Goal: Register for event/course

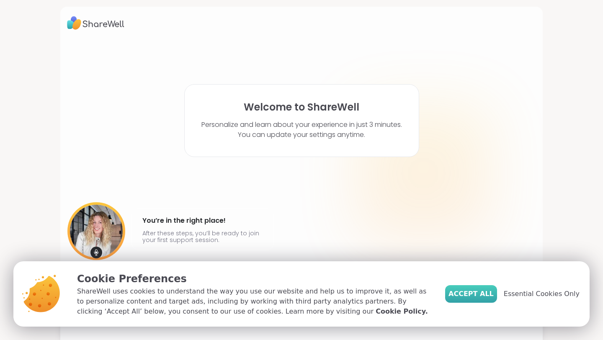
click at [483, 296] on span "Accept All" at bounding box center [470, 294] width 45 height 10
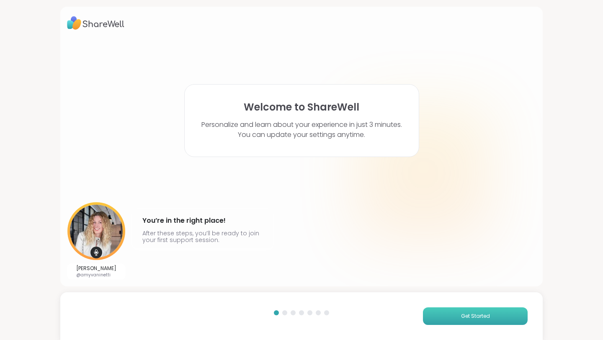
click at [461, 313] on span "Get Started" at bounding box center [475, 316] width 29 height 8
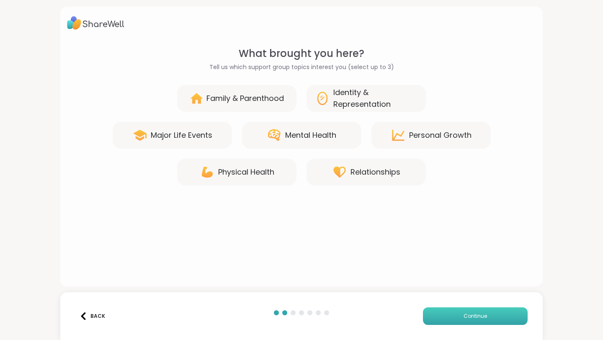
click at [462, 312] on button "Continue" at bounding box center [475, 316] width 105 height 18
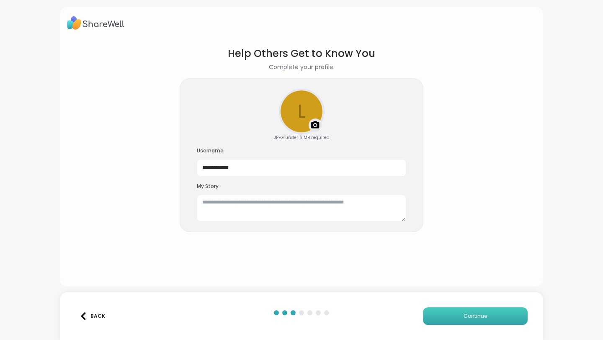
click at [462, 312] on button "Continue" at bounding box center [475, 316] width 105 height 18
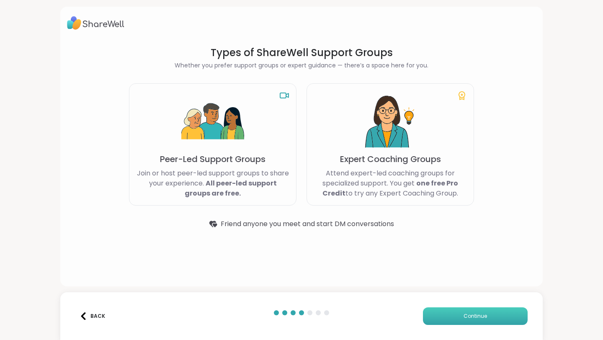
click at [462, 312] on button "Continue" at bounding box center [475, 316] width 105 height 18
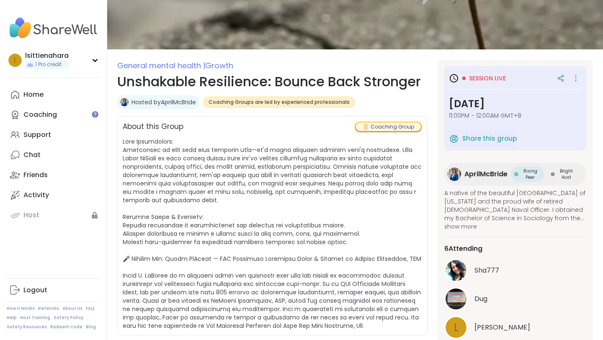
click at [484, 81] on span "Session live" at bounding box center [487, 78] width 37 height 8
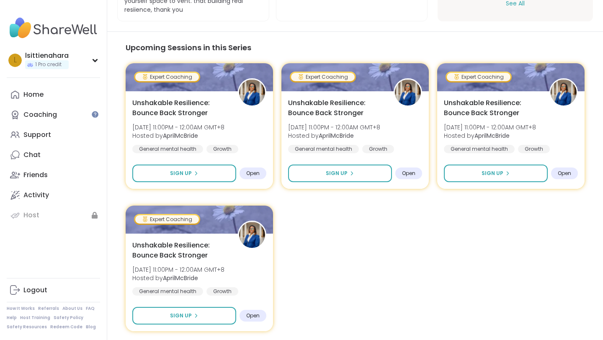
scroll to position [760, 0]
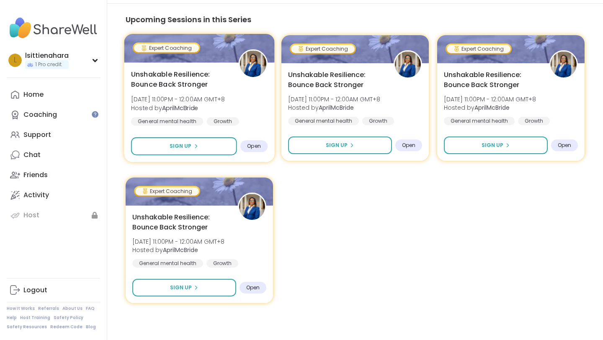
click at [255, 148] on span "Open" at bounding box center [254, 146] width 14 height 7
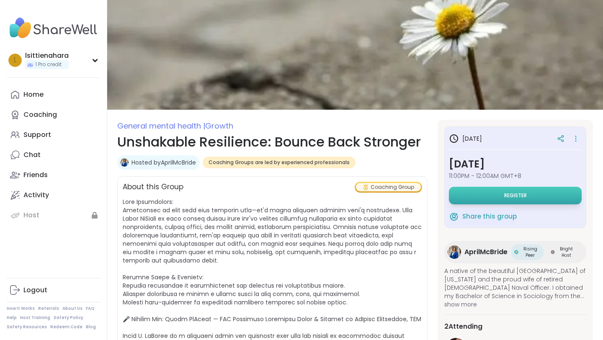
click at [503, 200] on button "Register" at bounding box center [515, 196] width 133 height 18
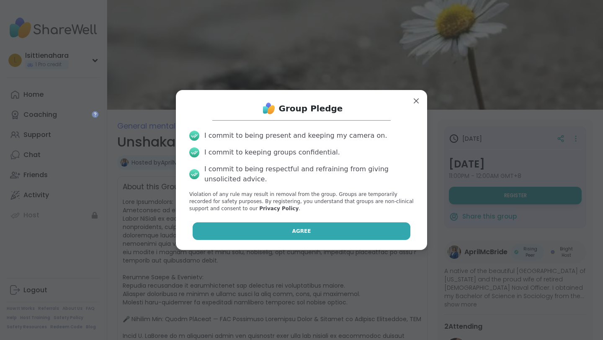
click at [353, 225] on button "Agree" at bounding box center [302, 231] width 218 height 18
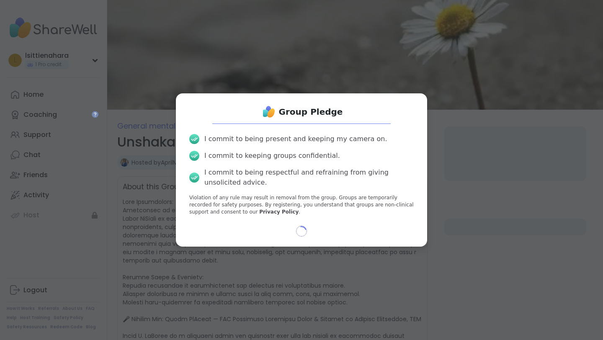
select select "**"
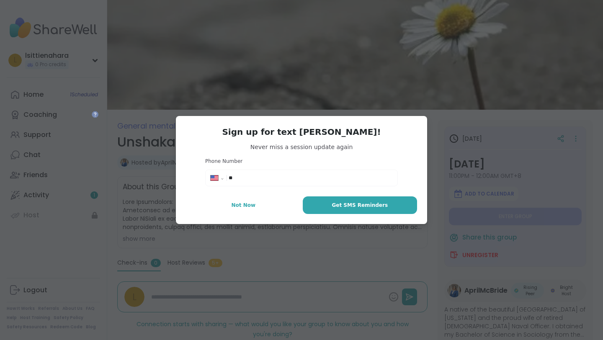
click at [307, 175] on input "**" at bounding box center [311, 178] width 164 height 8
click at [214, 179] on select "**********" at bounding box center [220, 179] width 18 height 9
type textarea "*"
select select "**"
click at [211, 175] on select "**********" at bounding box center [220, 179] width 18 height 9
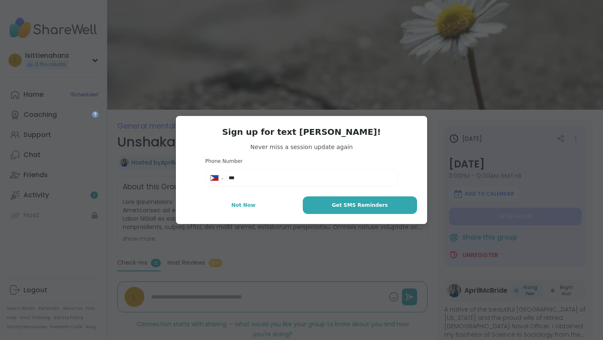
click at [357, 177] on input "***" at bounding box center [311, 178] width 164 height 8
type input "**********"
click at [349, 208] on span "Get SMS Reminders" at bounding box center [359, 205] width 56 height 8
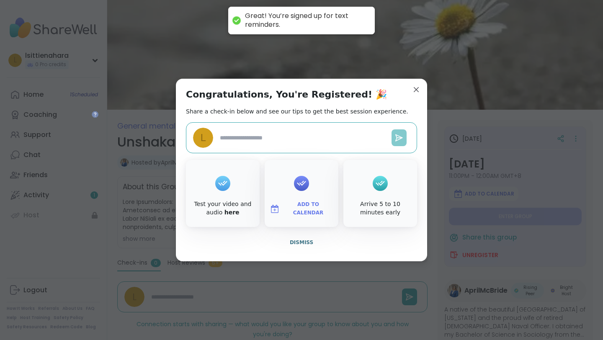
click at [400, 136] on icon at bounding box center [399, 137] width 7 height 6
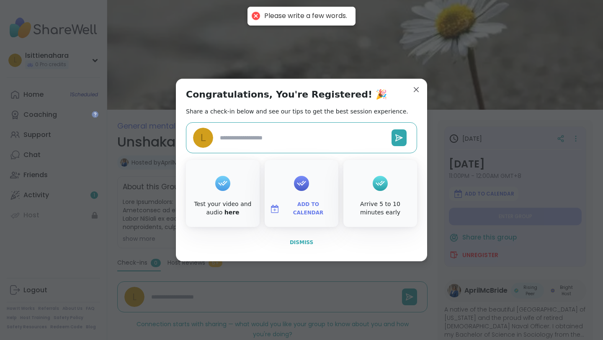
click at [298, 246] on button "Dismiss" at bounding box center [301, 243] width 231 height 18
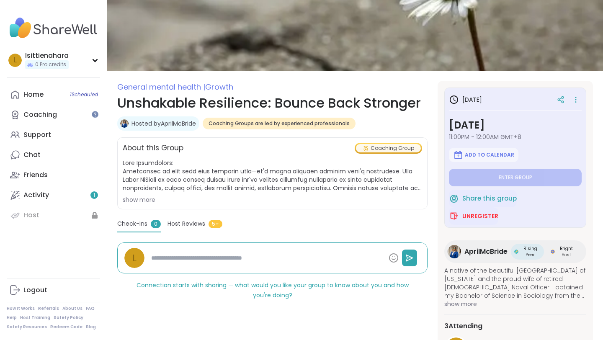
type textarea "*"
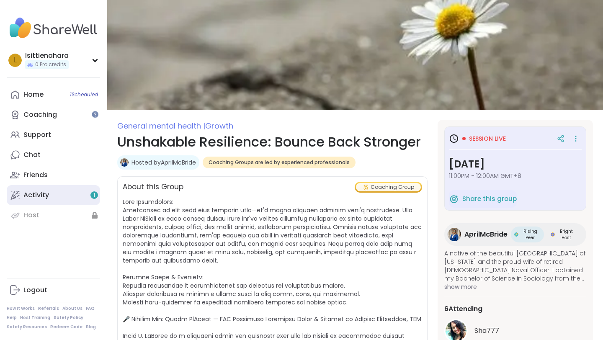
click at [83, 201] on link "Activity 1" at bounding box center [53, 195] width 93 height 20
click at [452, 142] on icon at bounding box center [453, 138] width 8 height 8
click at [575, 141] on icon at bounding box center [575, 141] width 1 height 1
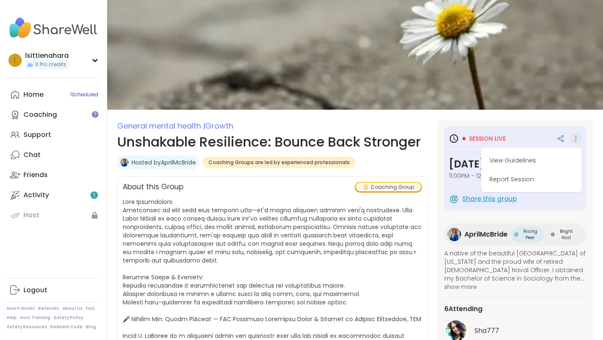
click at [482, 199] on span "Share this group" at bounding box center [489, 199] width 54 height 10
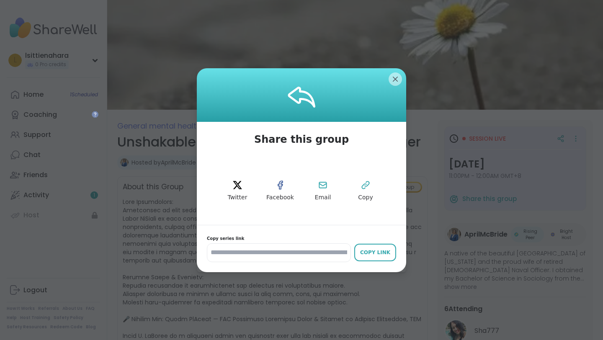
click at [395, 69] on div at bounding box center [301, 95] width 209 height 54
click at [395, 86] on div at bounding box center [301, 95] width 209 height 54
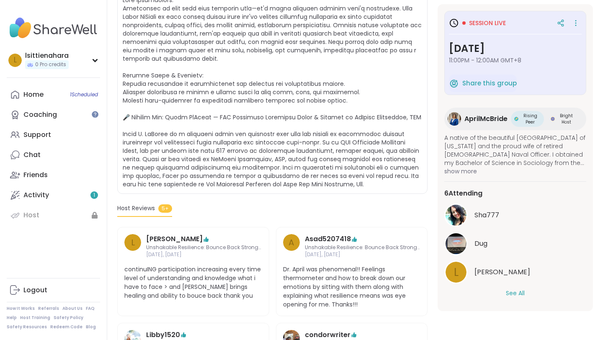
scroll to position [204, 0]
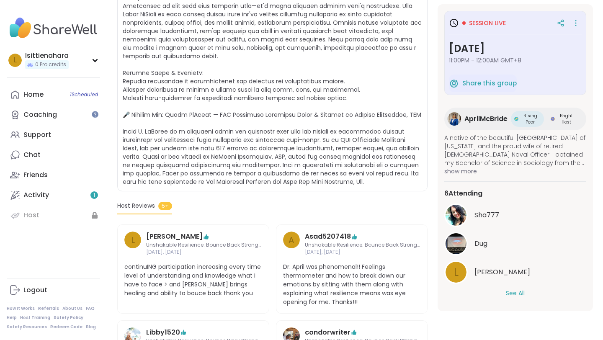
click at [495, 298] on div "6 Attending Sha777 Dug L Lugowska See All" at bounding box center [515, 242] width 142 height 123
click at [494, 289] on div "See All" at bounding box center [515, 293] width 142 height 9
click at [519, 291] on button "See All" at bounding box center [515, 293] width 19 height 9
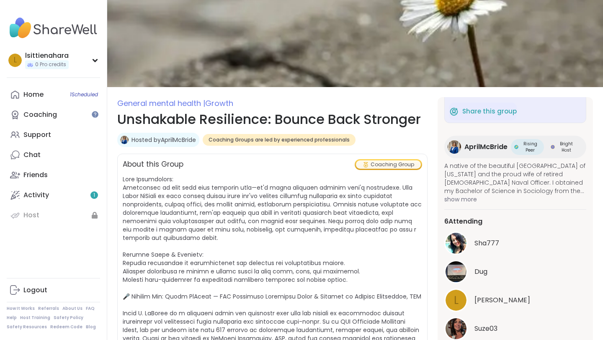
scroll to position [0, 0]
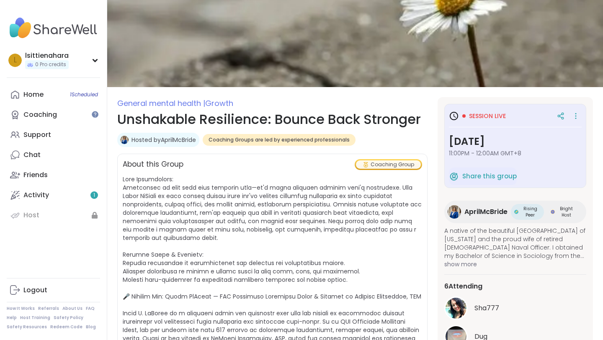
click at [481, 113] on span "Session live" at bounding box center [487, 116] width 37 height 8
click at [456, 113] on icon at bounding box center [453, 116] width 8 height 8
click at [492, 211] on span "AprilMcBride" at bounding box center [485, 212] width 43 height 10
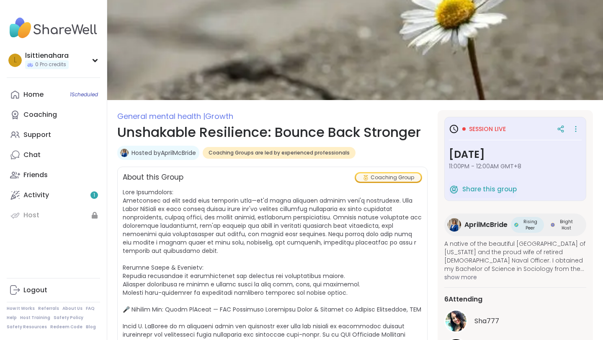
scroll to position [10, 0]
click at [455, 129] on icon at bounding box center [454, 128] width 10 height 10
click at [483, 130] on span "Session live" at bounding box center [487, 128] width 37 height 8
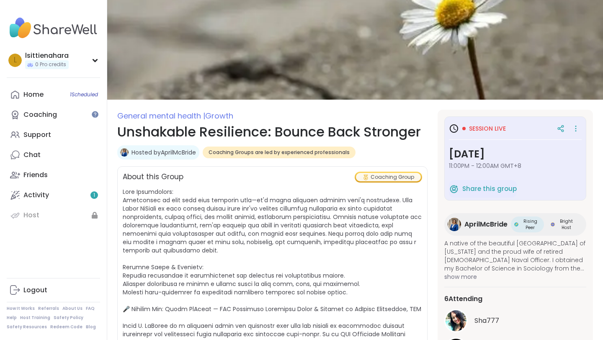
click at [444, 128] on div "Session live [DATE] 11:00PM - 12:00AM GMT+8 Share this group AprilMcBride Risin…" at bounding box center [514, 263] width 155 height 307
click at [503, 187] on span "Share this group" at bounding box center [489, 189] width 54 height 10
click at [455, 127] on icon at bounding box center [454, 128] width 10 height 10
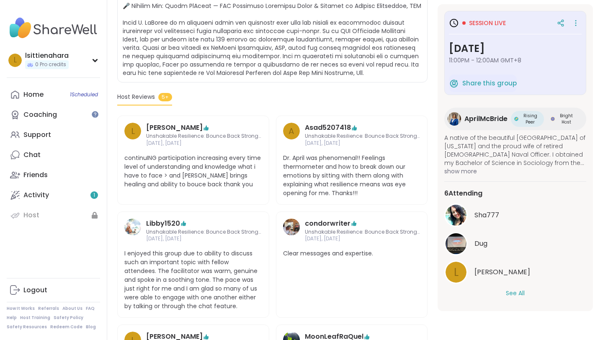
scroll to position [316, 0]
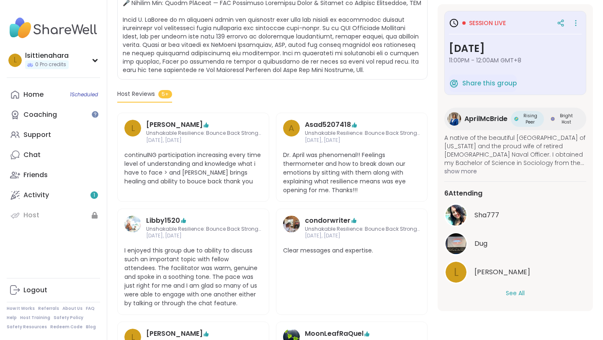
click at [505, 286] on div "Sha777 Dug L Lugowska See All" at bounding box center [515, 250] width 142 height 94
click at [507, 290] on button "See All" at bounding box center [515, 293] width 19 height 9
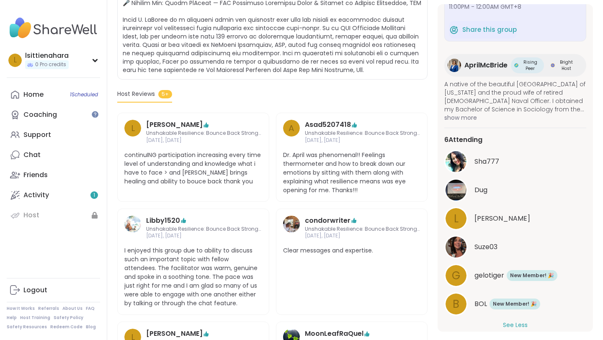
scroll to position [48, 0]
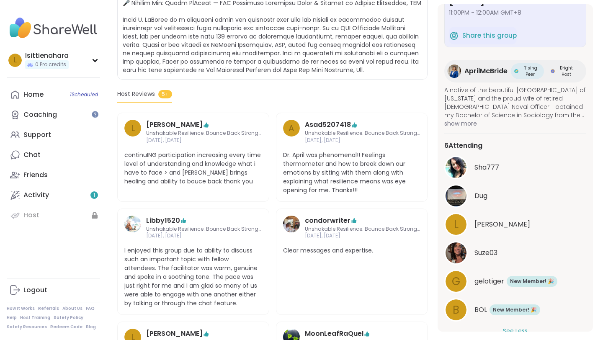
click at [519, 77] on div "Rising Peer" at bounding box center [527, 71] width 33 height 16
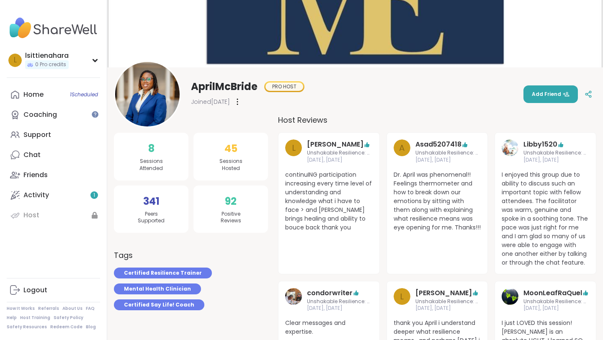
scroll to position [38, 0]
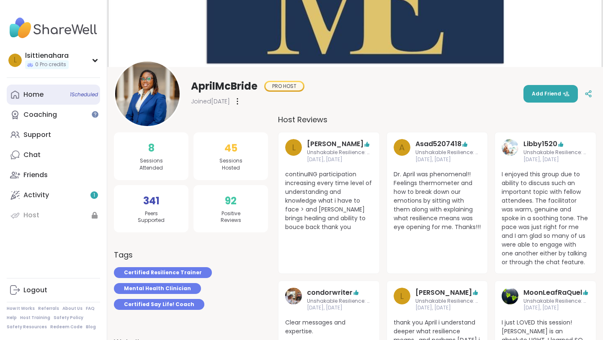
click at [77, 90] on link "Home 1 Scheduled" at bounding box center [53, 95] width 93 height 20
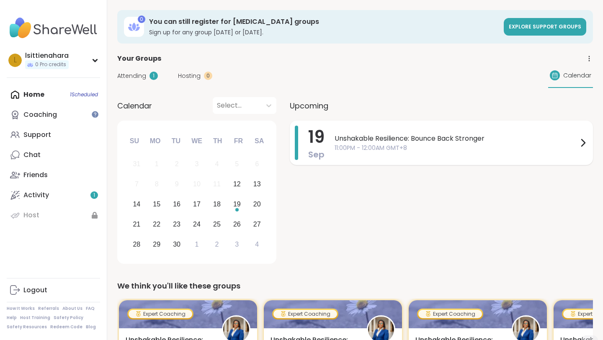
click at [397, 144] on span "11:00PM - 12:00AM GMT+8" at bounding box center [455, 148] width 243 height 9
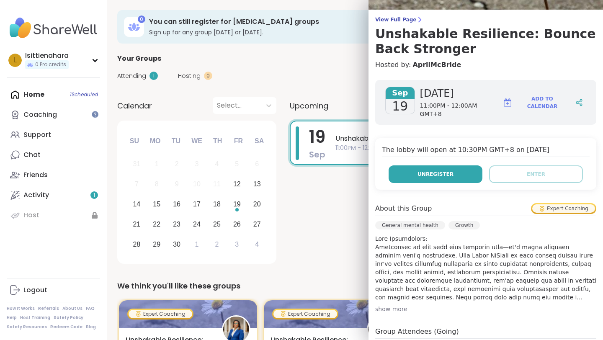
scroll to position [59, 0]
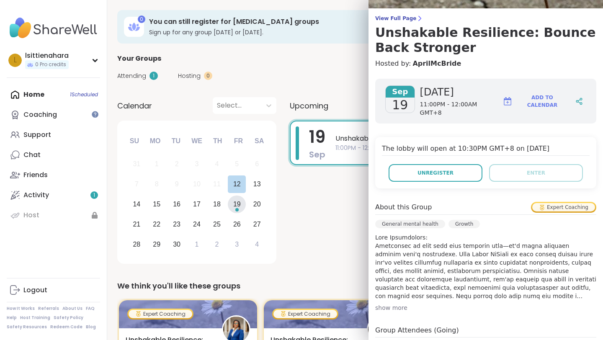
click at [236, 201] on div "19" at bounding box center [237, 203] width 8 height 11
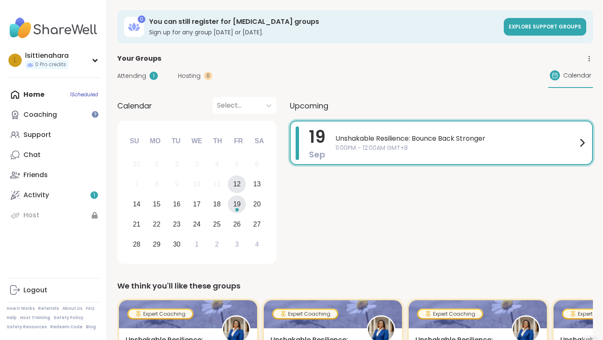
click at [240, 179] on div "12" at bounding box center [237, 183] width 8 height 11
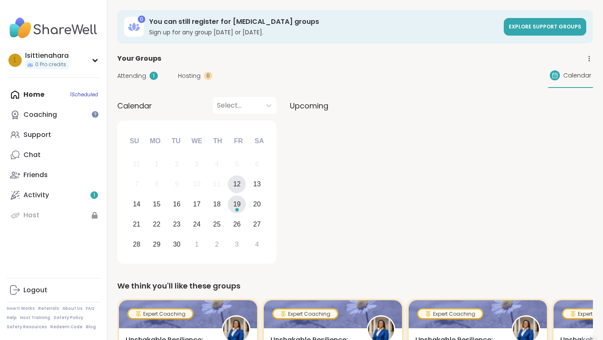
click at [234, 209] on div "19" at bounding box center [237, 203] width 8 height 11
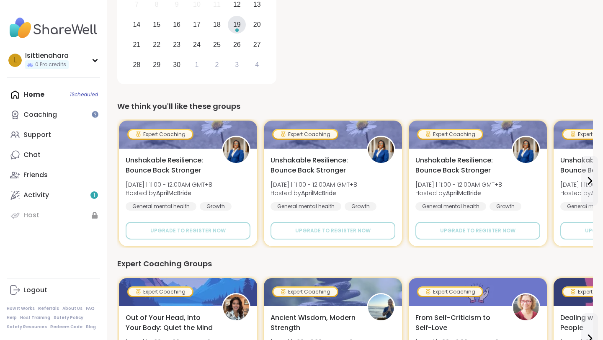
scroll to position [0, 0]
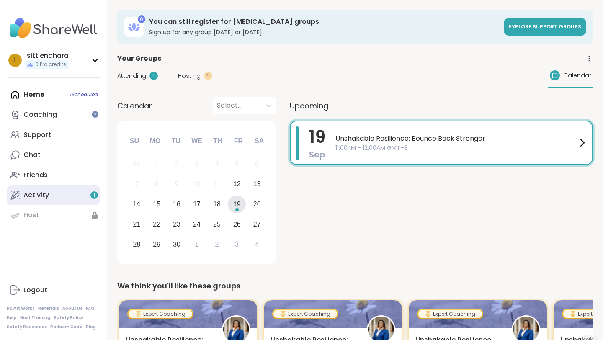
click at [59, 203] on link "Activity 1" at bounding box center [53, 195] width 93 height 20
